Goal: Task Accomplishment & Management: Manage account settings

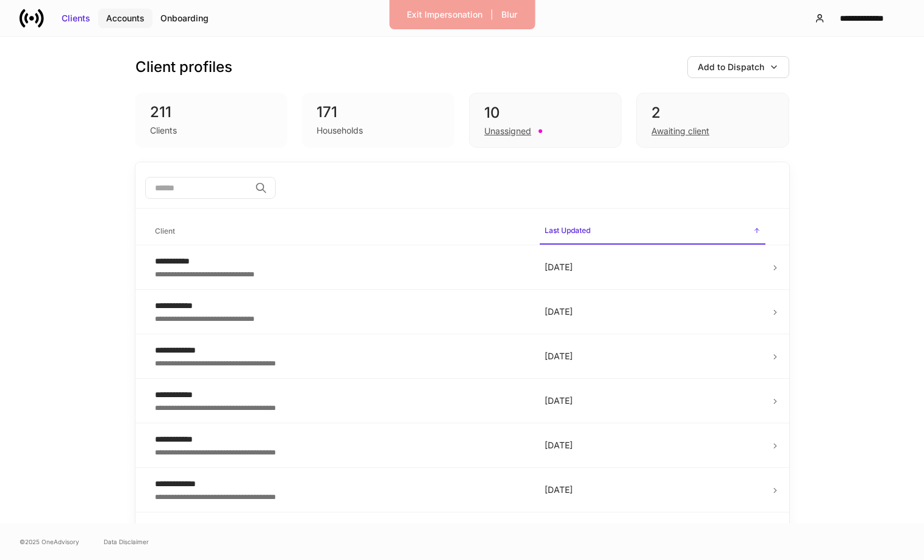
click at [120, 21] on div "Accounts" at bounding box center [125, 18] width 38 height 12
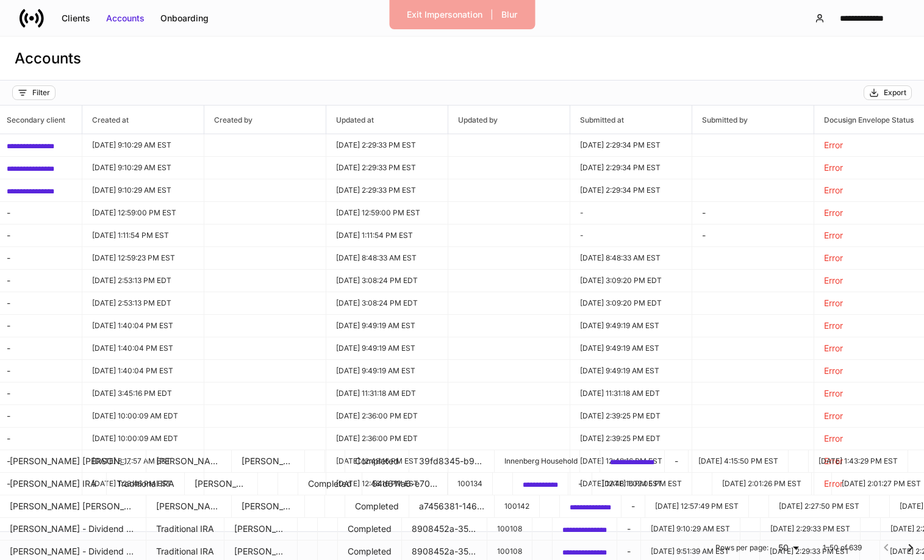
scroll to position [0, 912]
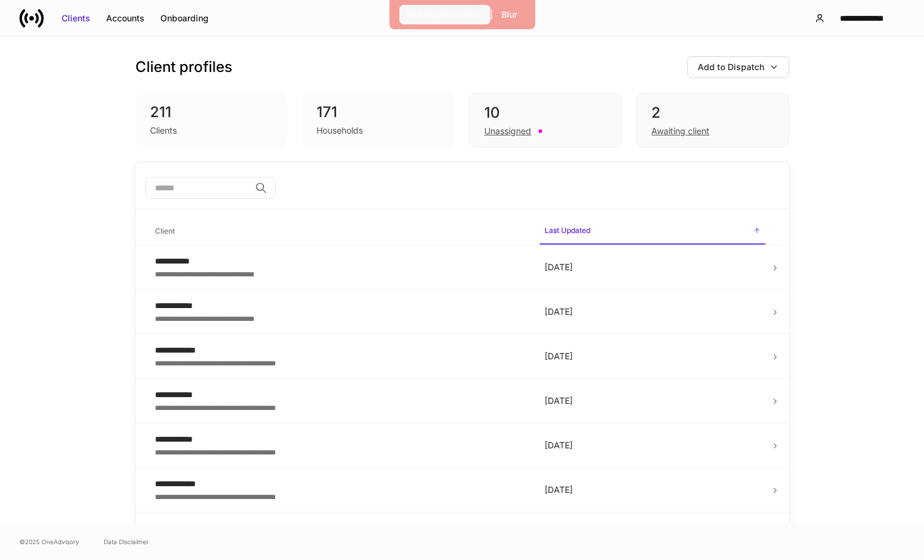
click at [465, 13] on div "Exit Impersonation" at bounding box center [445, 15] width 76 height 12
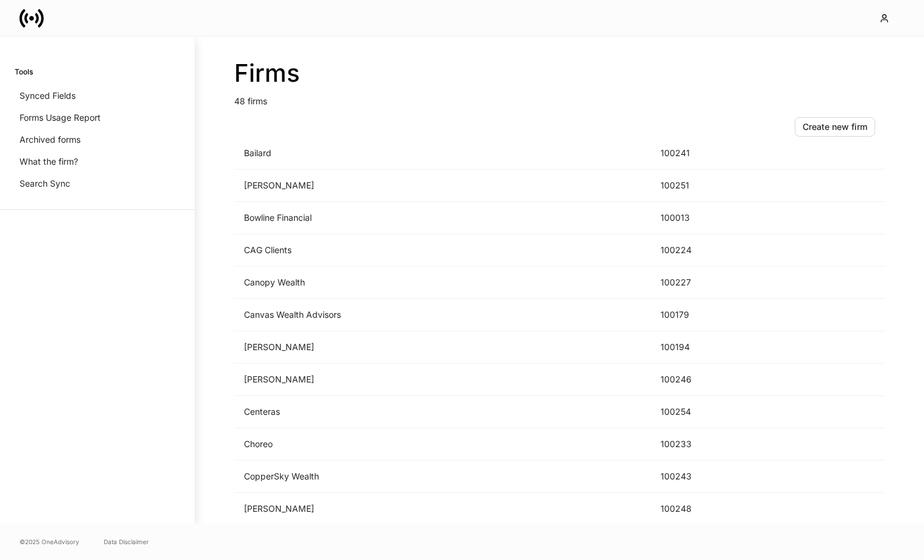
scroll to position [207, 0]
click at [290, 440] on td "Choreo" at bounding box center [442, 445] width 417 height 32
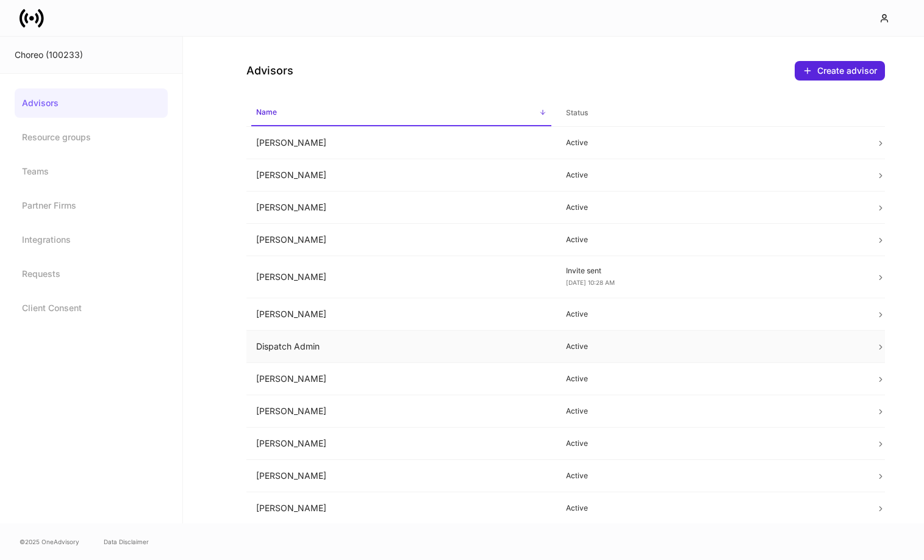
click at [400, 332] on td "Dispatch Admin" at bounding box center [401, 347] width 310 height 32
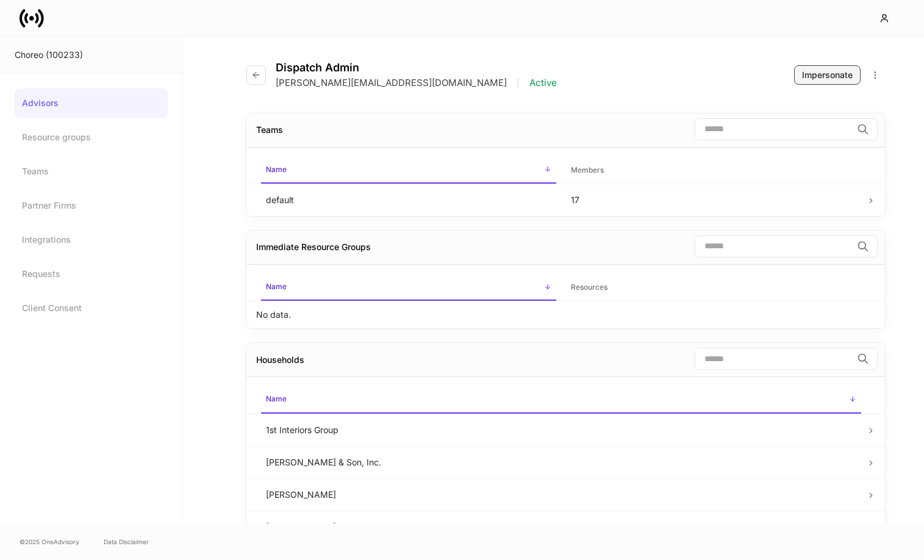
click at [827, 79] on div "Impersonate" at bounding box center [827, 75] width 51 height 12
